Goal: Task Accomplishment & Management: Manage account settings

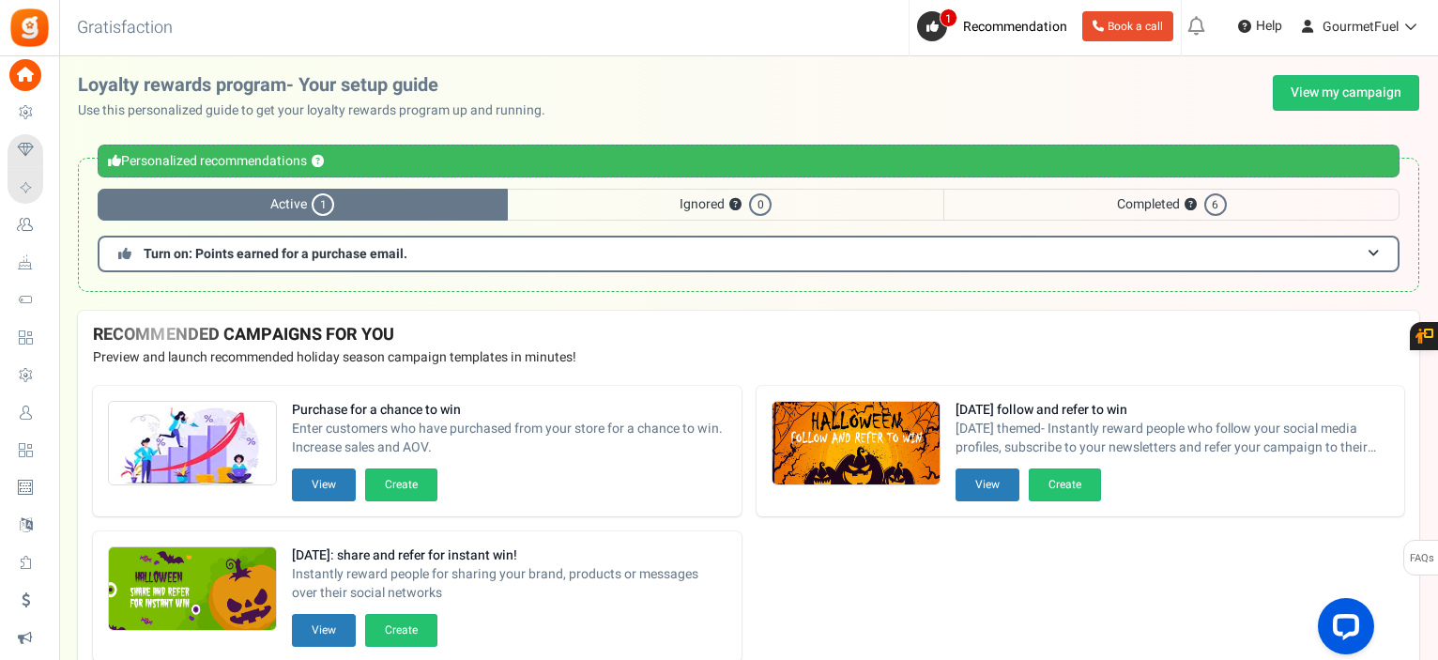
click at [0, 0] on span "Users" at bounding box center [0, 0] width 0 height 0
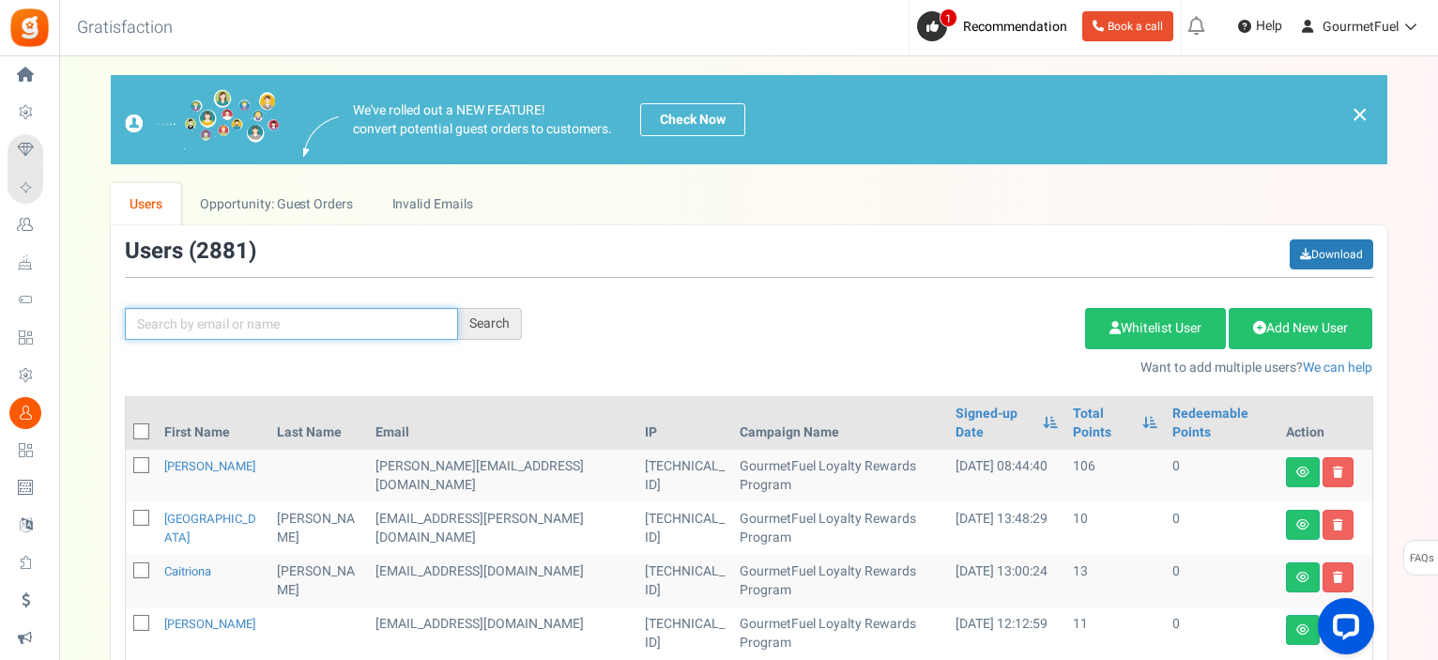
click at [198, 322] on input "text" at bounding box center [291, 324] width 333 height 32
paste input "[EMAIL_ADDRESS][DOMAIN_NAME]"
type input "[EMAIL_ADDRESS][DOMAIN_NAME]"
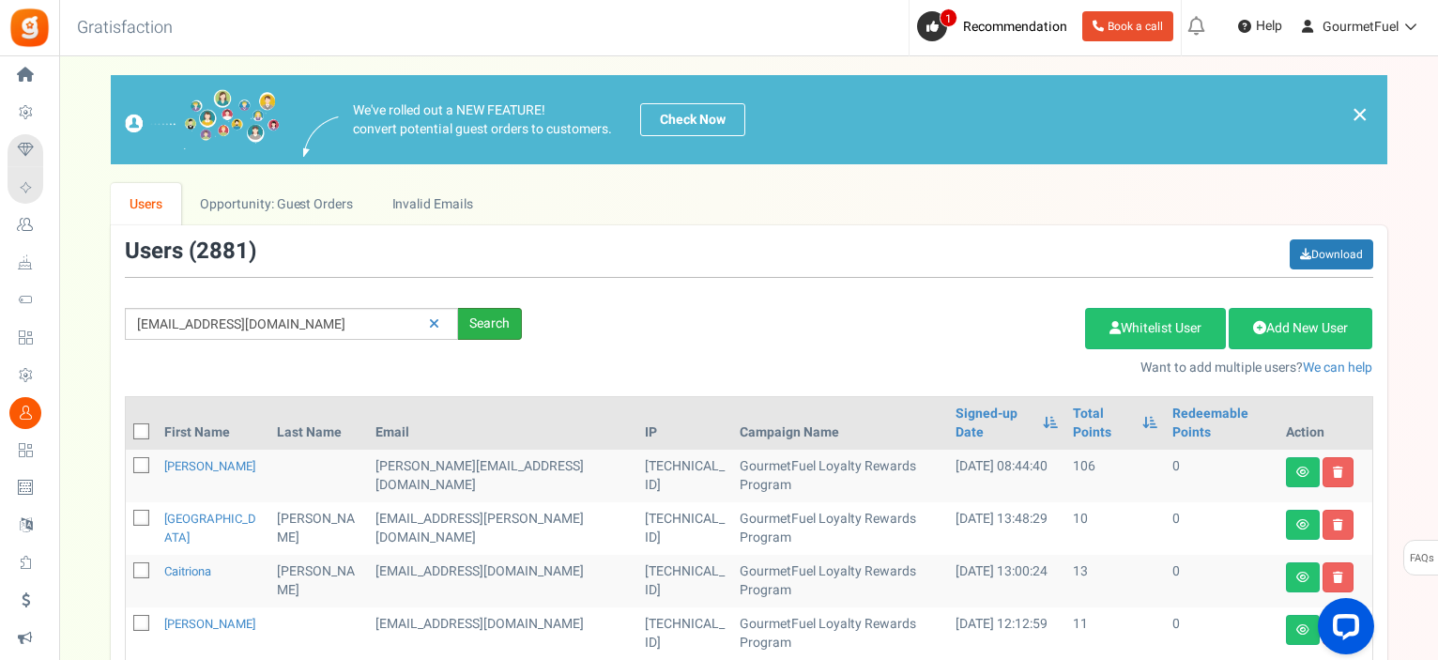
click at [494, 326] on div "Search" at bounding box center [490, 324] width 64 height 32
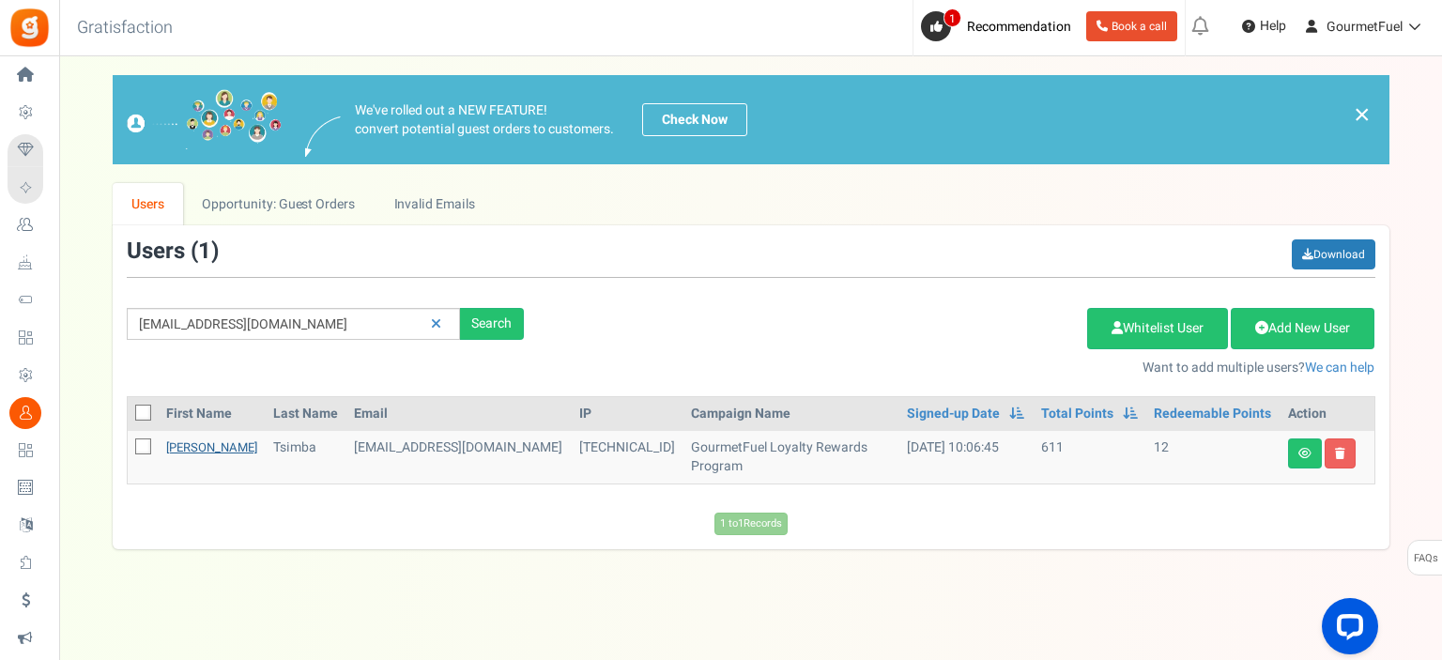
click at [170, 445] on link "[PERSON_NAME]" at bounding box center [211, 447] width 91 height 18
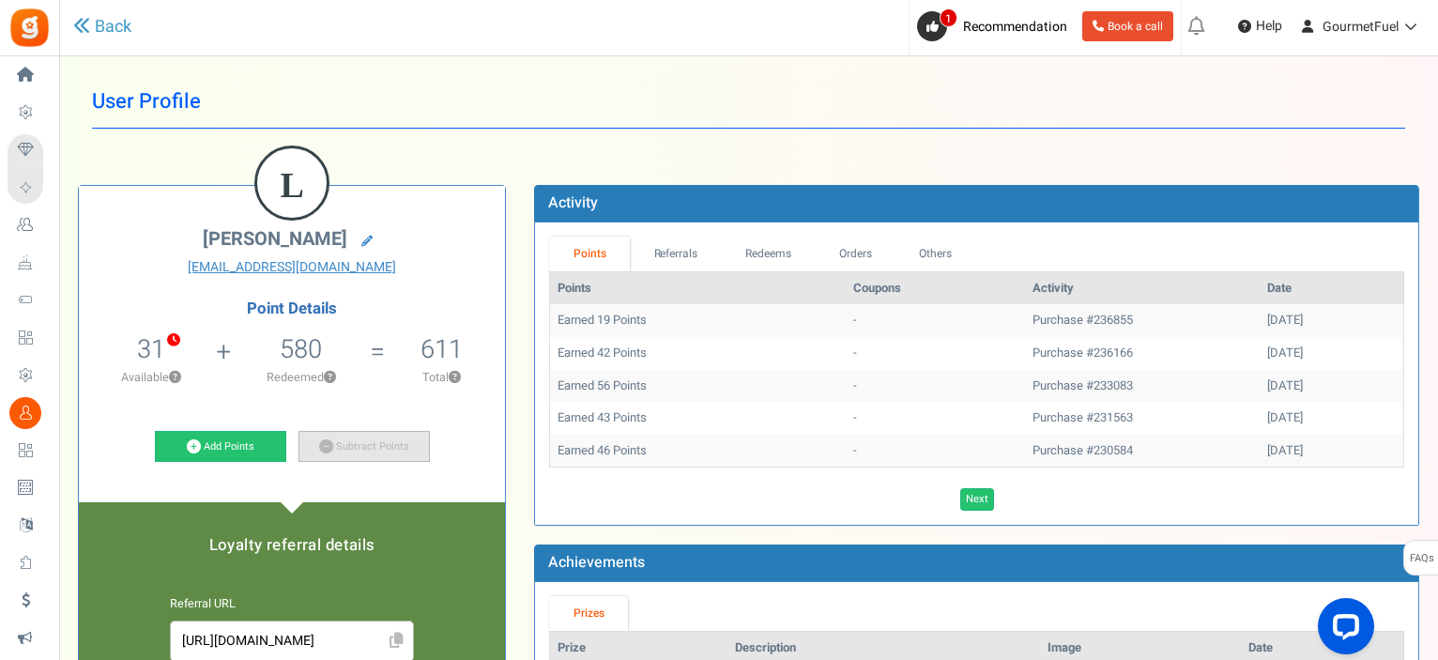
click at [359, 450] on link "Subtract Points" at bounding box center [363, 447] width 131 height 32
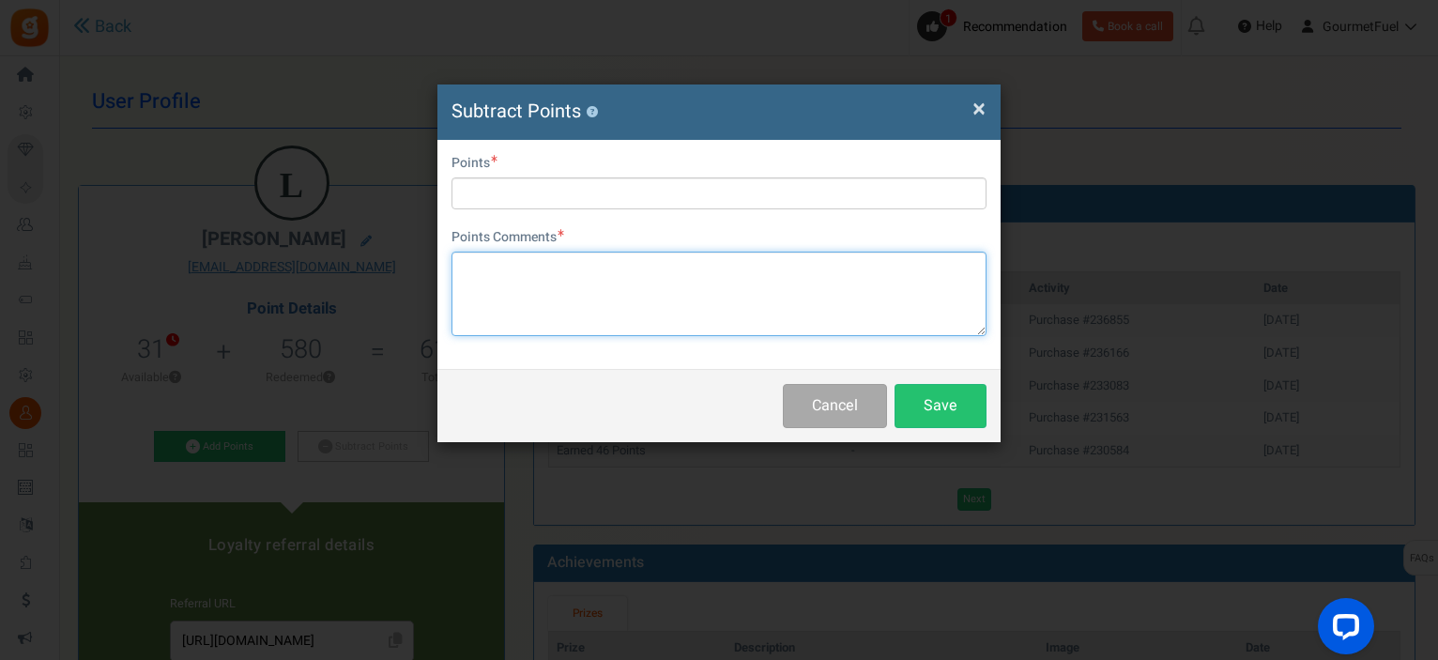
click at [523, 304] on textarea at bounding box center [718, 294] width 535 height 84
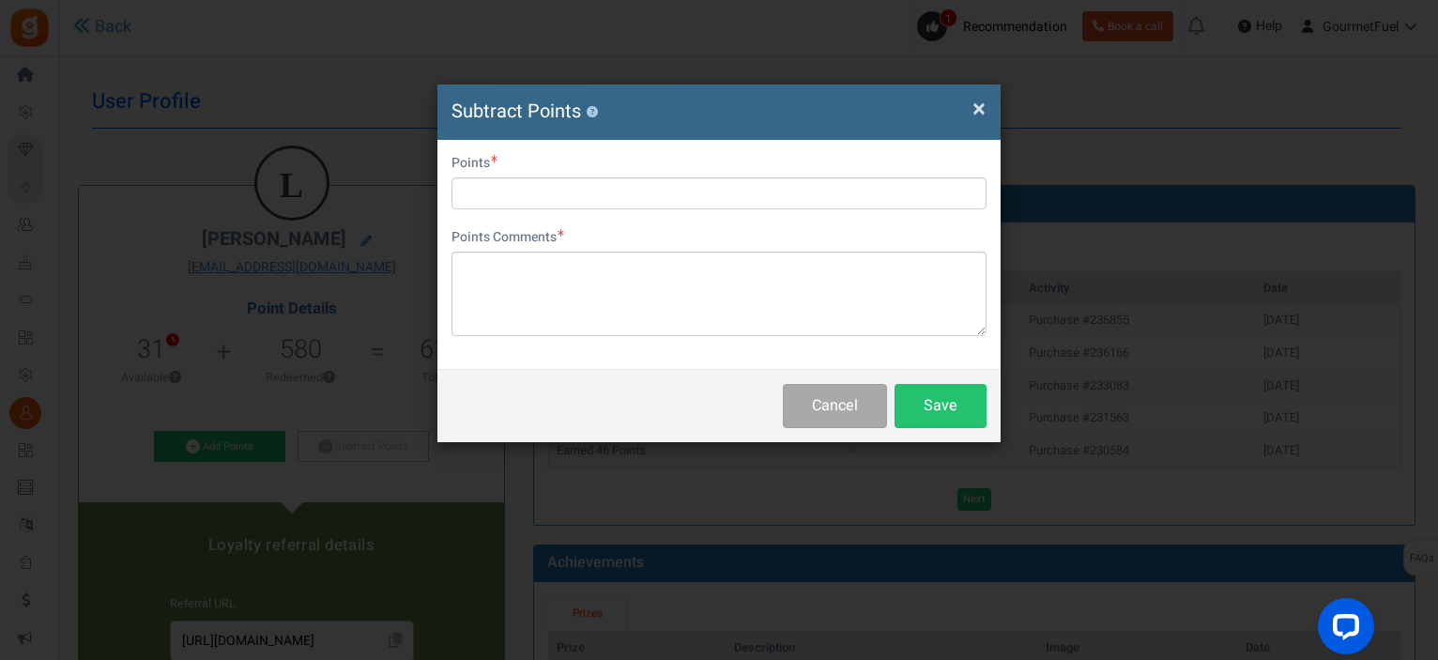
click at [474, 172] on label "Points" at bounding box center [474, 163] width 46 height 19
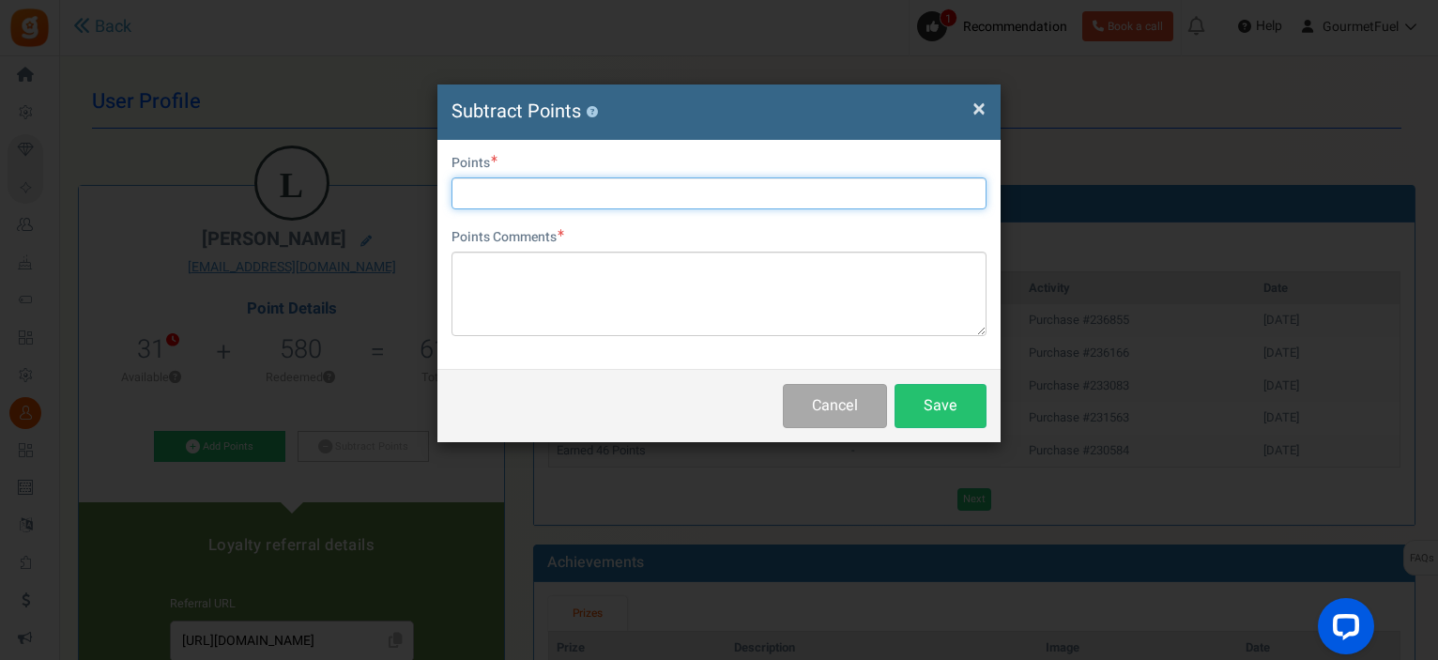
click at [476, 191] on input "text" at bounding box center [718, 193] width 535 height 32
type input "460"
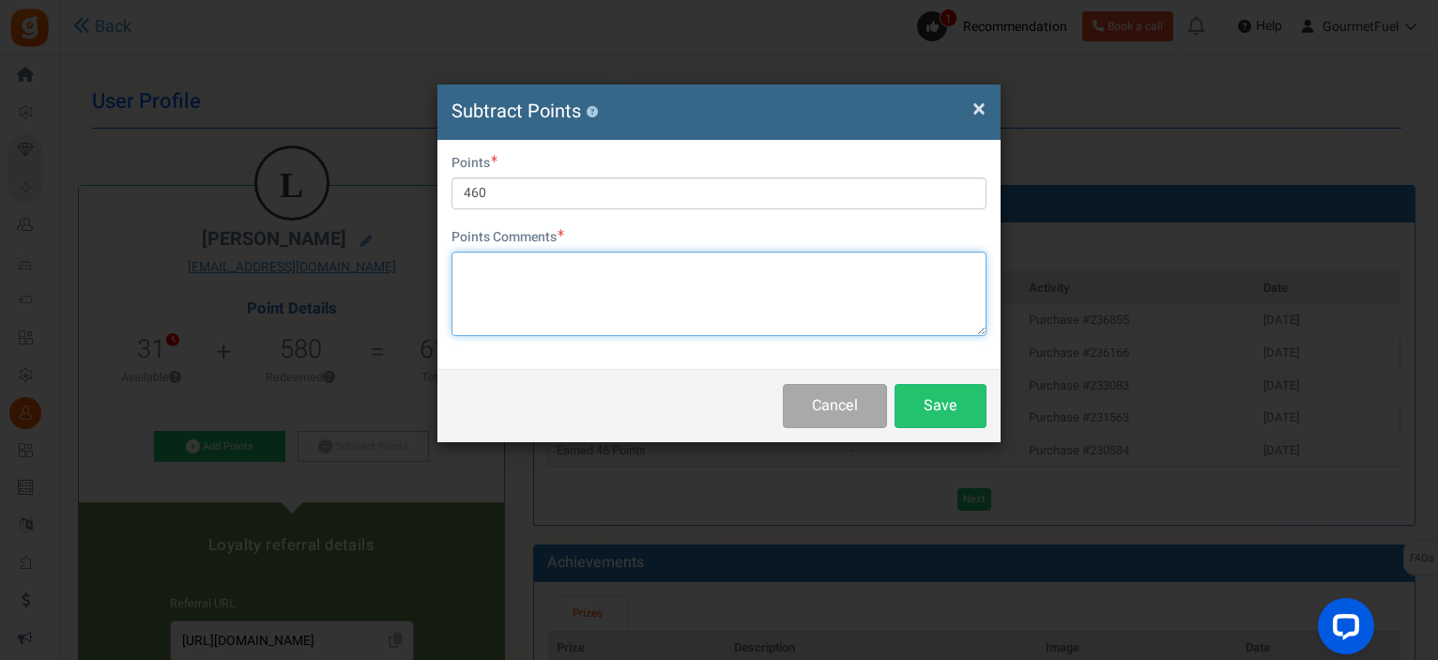
click at [526, 309] on textarea at bounding box center [718, 294] width 535 height 84
paste textarea "GRPAY1lG9E0E8 code 460 points 23 euro applied"
type textarea "GRPAY1lG9E0E8 code 460 points 23 euro applied"
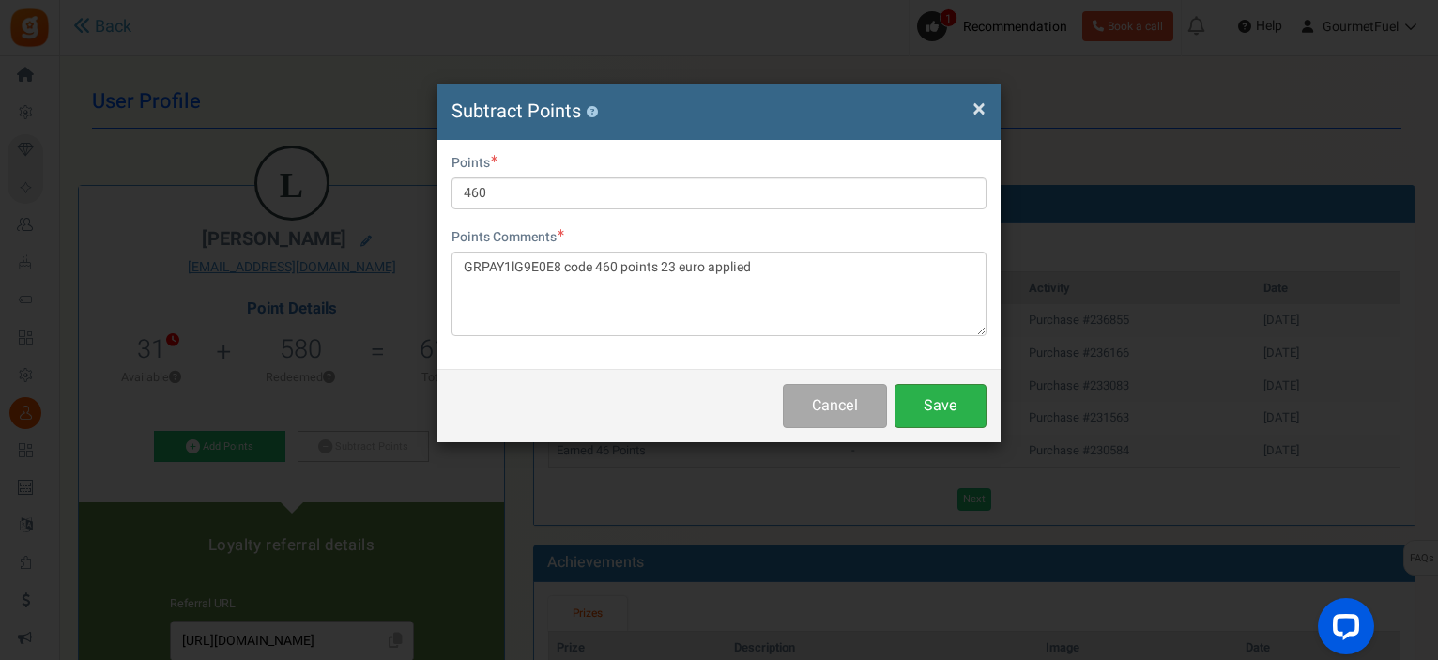
click at [935, 413] on button "Save" at bounding box center [940, 406] width 92 height 44
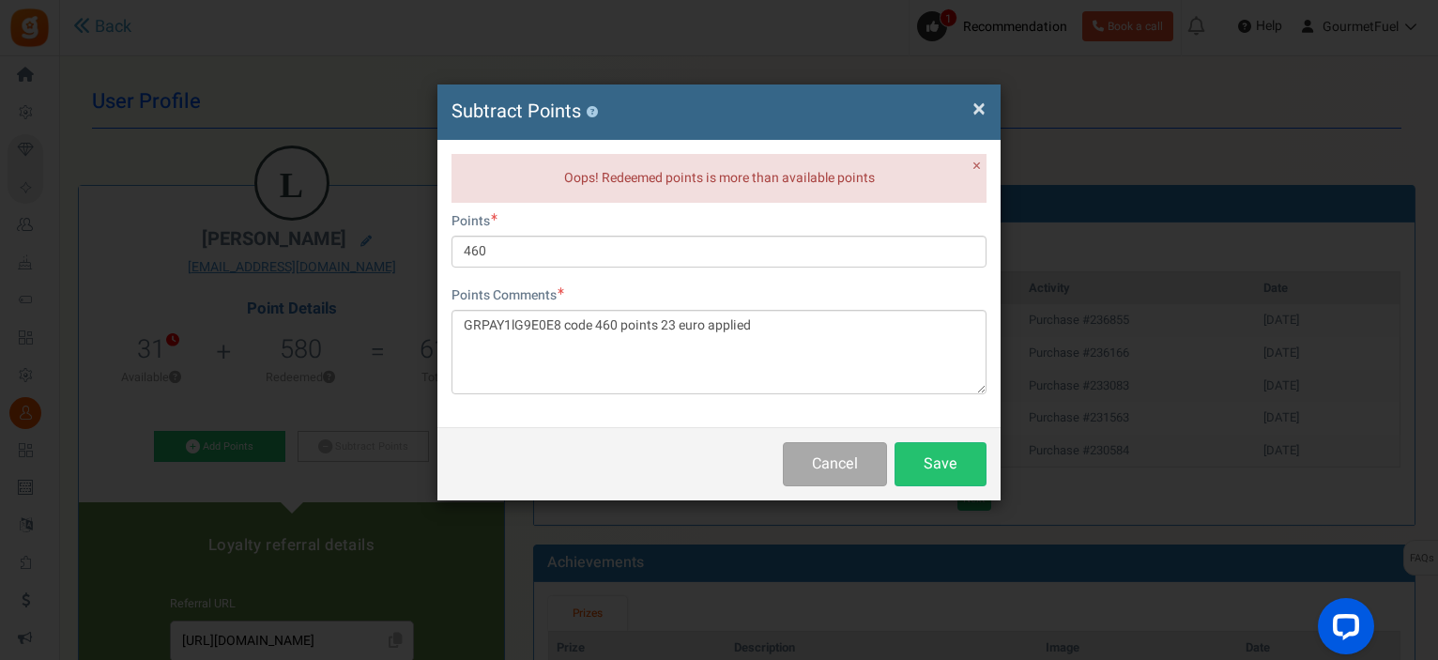
click at [979, 106] on span "×" at bounding box center [978, 109] width 13 height 36
